Goal: Transaction & Acquisition: Purchase product/service

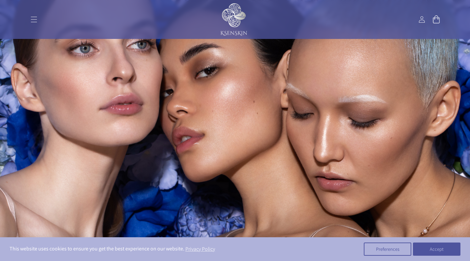
scroll to position [45, 0]
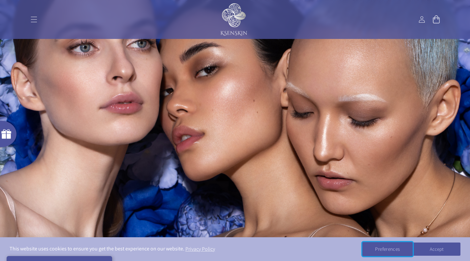
click at [375, 248] on button "Preferences" at bounding box center [387, 249] width 50 height 14
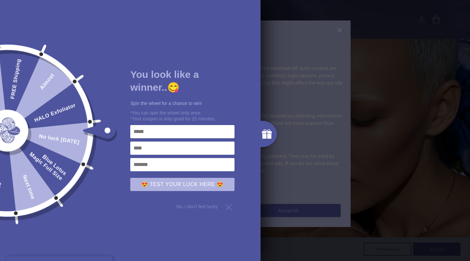
click at [226, 208] on div at bounding box center [229, 207] width 12 height 12
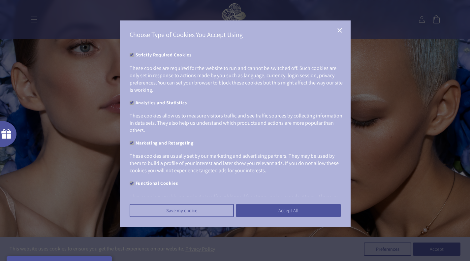
click at [130, 142] on span "cookies preferences popup" at bounding box center [131, 143] width 4 height 4
click at [130, 184] on span "cookies preferences popup" at bounding box center [131, 183] width 4 height 4
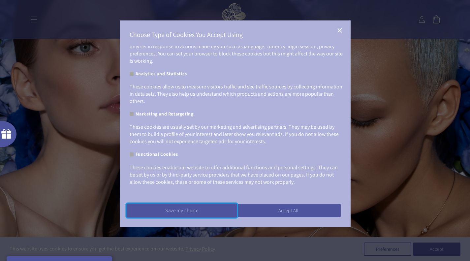
click at [197, 210] on button "Save my choice" at bounding box center [181, 210] width 110 height 14
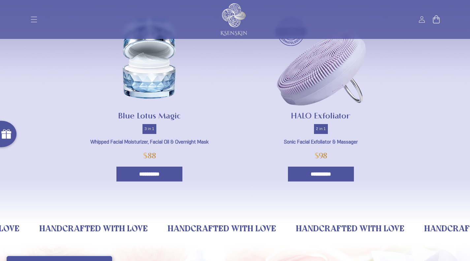
scroll to position [374, 0]
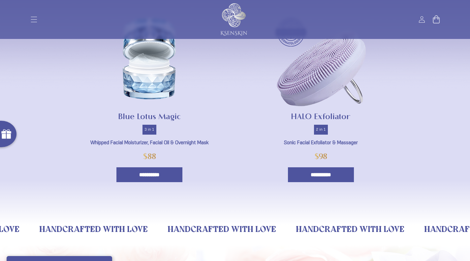
click at [149, 175] on input "**********" at bounding box center [149, 174] width 66 height 15
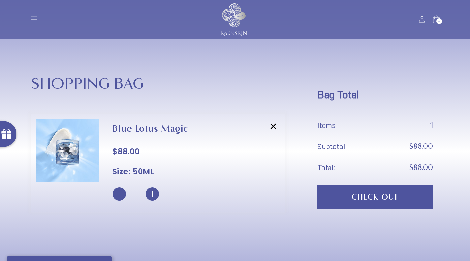
click at [154, 191] on button "Increase quantity for Blue Lotus Magic" at bounding box center [152, 193] width 13 height 13
type input "*"
click at [334, 187] on button "Check out" at bounding box center [375, 197] width 116 height 24
